Goal: Navigation & Orientation: Understand site structure

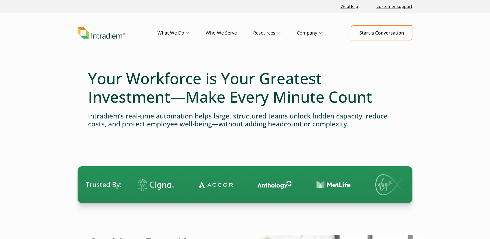
click at [230, 33] on link "Who We Serve" at bounding box center [230, 33] width 48 height 15
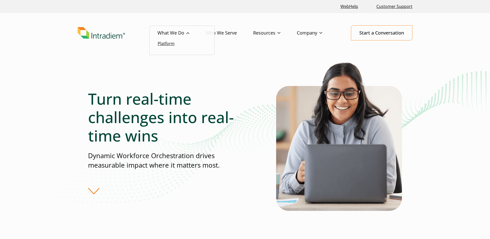
click at [169, 45] on link "Platform" at bounding box center [166, 44] width 17 height 6
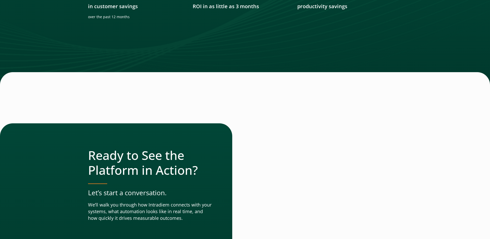
scroll to position [1785, 0]
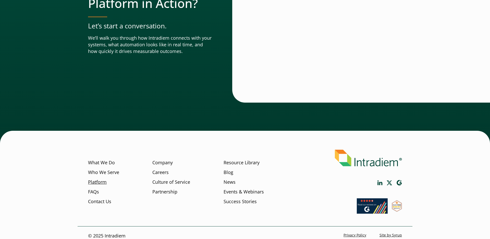
click at [101, 179] on link "Platform" at bounding box center [97, 182] width 19 height 7
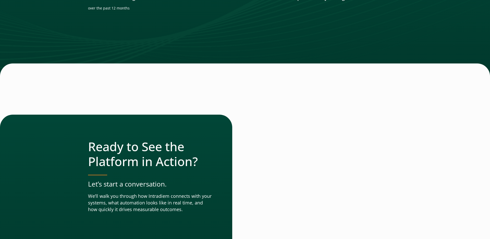
scroll to position [1661, 0]
